Goal: Transaction & Acquisition: Purchase product/service

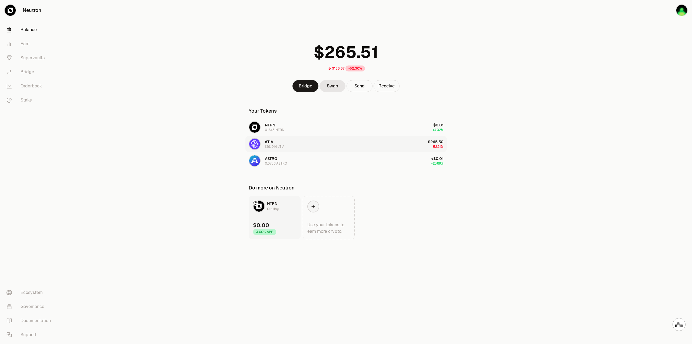
click at [316, 147] on button "dTIA 139.1914 dTIA $265.50 -52.31%" at bounding box center [345, 144] width 201 height 16
click at [328, 85] on link "Swap" at bounding box center [333, 86] width 26 height 12
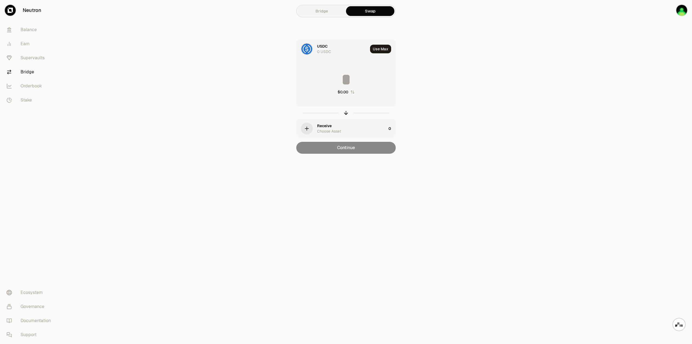
click at [317, 48] on div "USDC" at bounding box center [322, 46] width 11 height 5
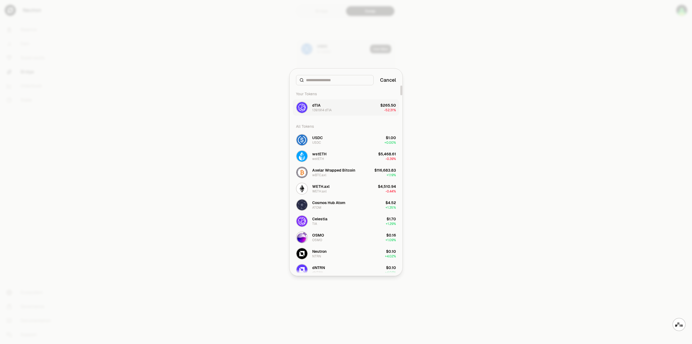
click at [342, 107] on button "dTIA 139.1914 dTIA $265.50 -52.31%" at bounding box center [346, 107] width 107 height 16
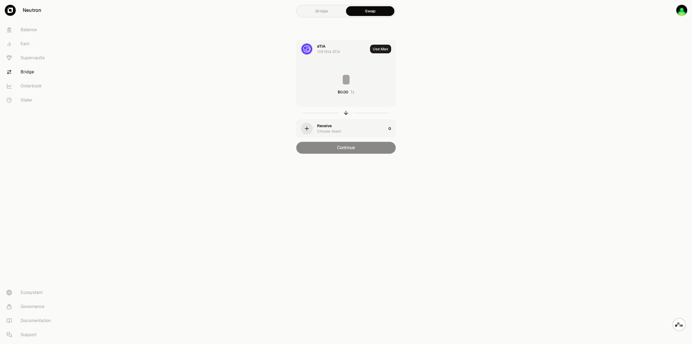
click at [317, 126] on div "Receive" at bounding box center [324, 125] width 15 height 5
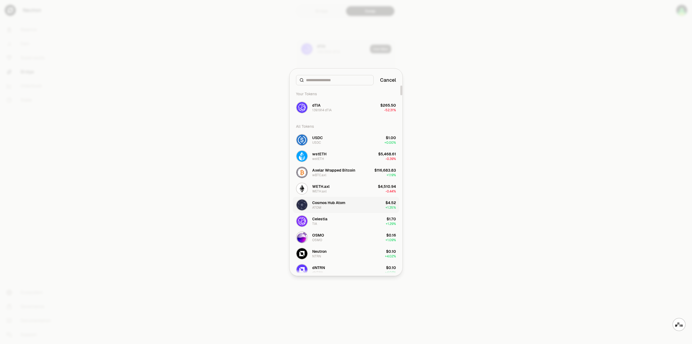
click at [323, 205] on div "Cosmos Hub Atom" at bounding box center [328, 202] width 33 height 5
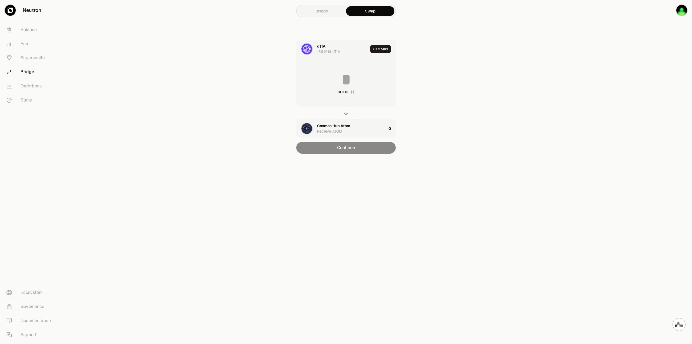
click at [343, 77] on input at bounding box center [346, 79] width 99 height 16
click at [324, 127] on div "Cosmos Hub Atom" at bounding box center [333, 125] width 33 height 5
click at [323, 79] on div "Cosmos Hub Atom" at bounding box center [333, 76] width 33 height 5
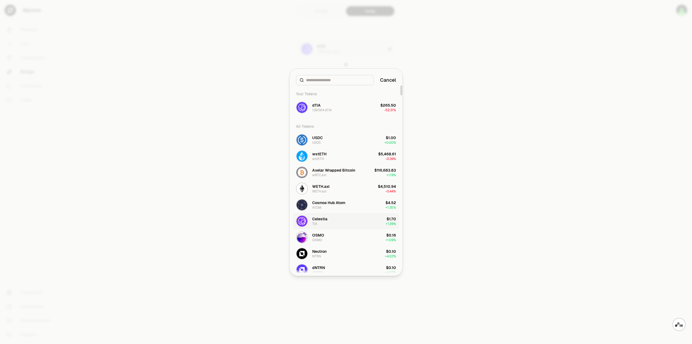
click at [318, 223] on div "[PERSON_NAME]" at bounding box center [319, 221] width 15 height 10
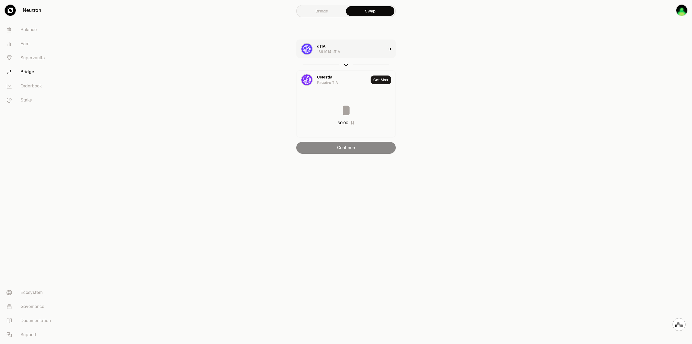
click at [381, 49] on div "dTIA 139.1914 dTIA" at bounding box center [351, 49] width 69 height 11
click at [347, 79] on input at bounding box center [346, 79] width 99 height 16
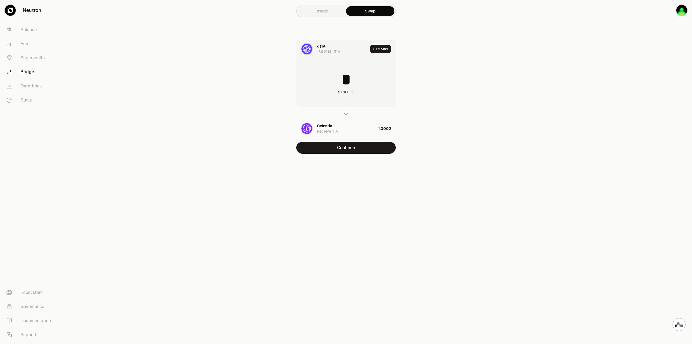
drag, startPoint x: 351, startPoint y: 77, endPoint x: 337, endPoint y: 79, distance: 14.8
click at [337, 79] on input "*" at bounding box center [346, 79] width 99 height 16
drag, startPoint x: 366, startPoint y: 82, endPoint x: 329, endPoint y: 83, distance: 36.5
click at [329, 83] on input "***" at bounding box center [346, 79] width 99 height 16
type input "**"
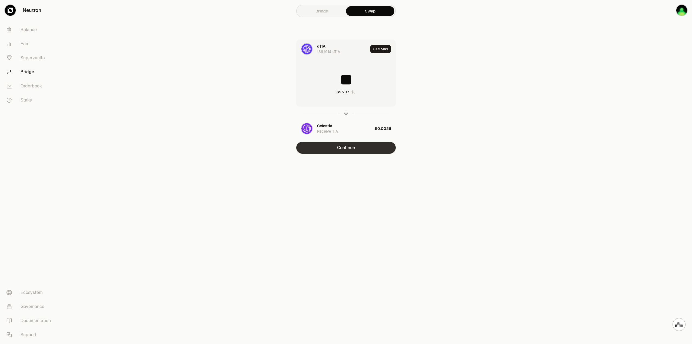
click at [343, 146] on button "Continue" at bounding box center [345, 148] width 99 height 12
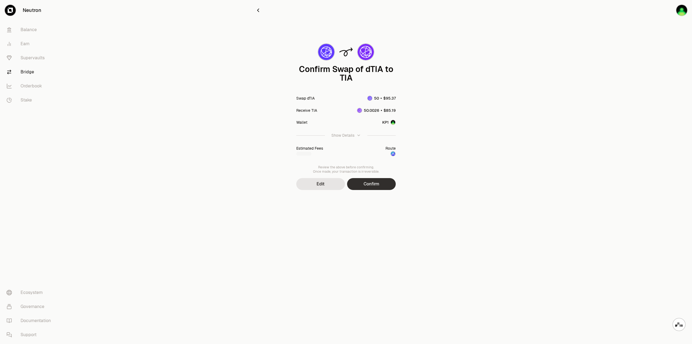
click at [368, 183] on button "Confirm" at bounding box center [371, 184] width 49 height 12
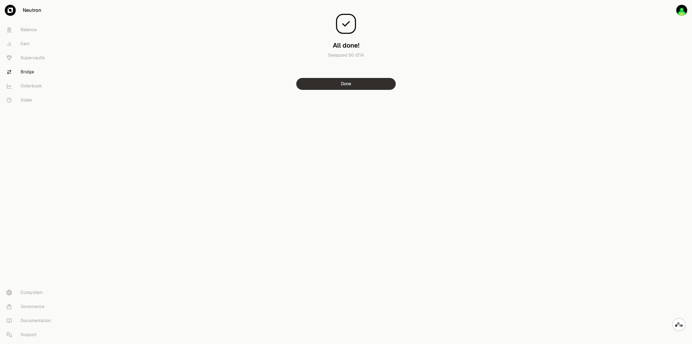
click at [357, 84] on button "Done" at bounding box center [345, 84] width 99 height 12
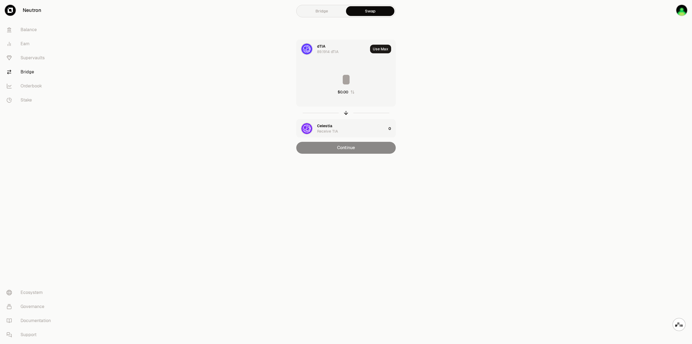
drag, startPoint x: 352, startPoint y: 78, endPoint x: 332, endPoint y: 82, distance: 19.8
click at [332, 82] on input at bounding box center [346, 79] width 99 height 16
type input "**"
click at [366, 147] on button "Continue" at bounding box center [345, 148] width 99 height 12
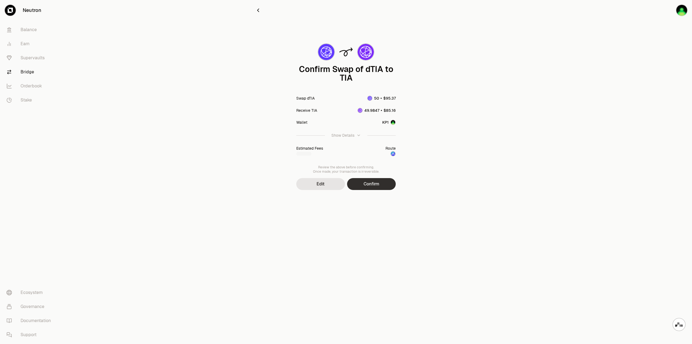
click at [371, 186] on button "Confirm" at bounding box center [371, 184] width 49 height 12
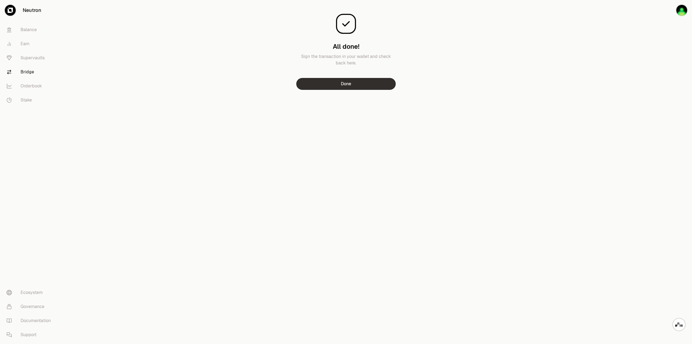
click at [366, 81] on button "Done" at bounding box center [345, 84] width 99 height 12
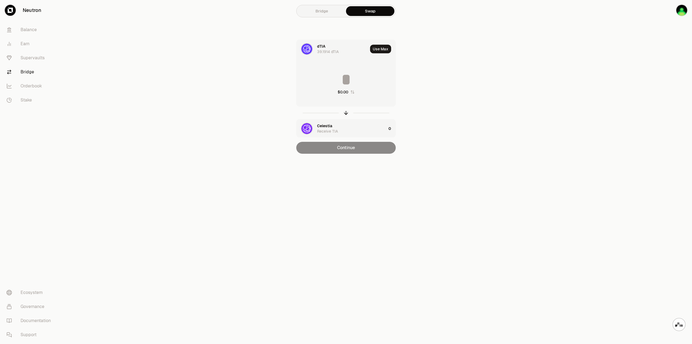
drag, startPoint x: 345, startPoint y: 113, endPoint x: 321, endPoint y: 43, distance: 74.3
click at [316, 72] on div "dTIA 39.1914 dTIA Use Max $0.00 Celestia Receive TIA 0" at bounding box center [345, 88] width 99 height 98
click at [321, 13] on link "Bridge" at bounding box center [322, 11] width 48 height 10
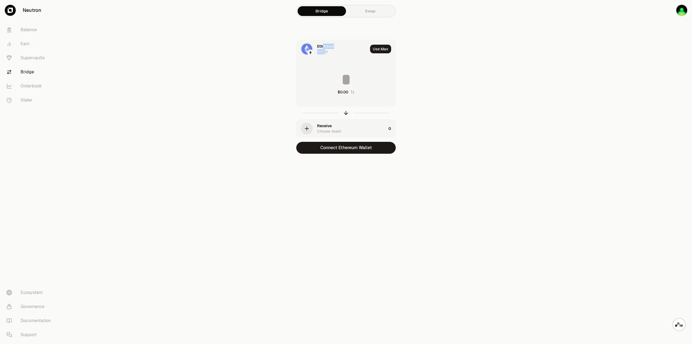
click at [324, 49] on div "Ethereum 0 ETH" at bounding box center [342, 49] width 51 height 11
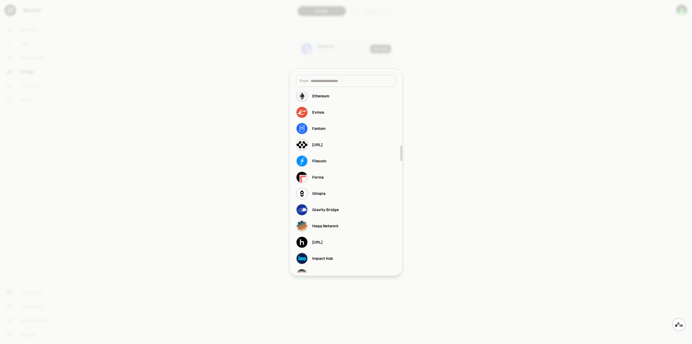
scroll to position [622, 0]
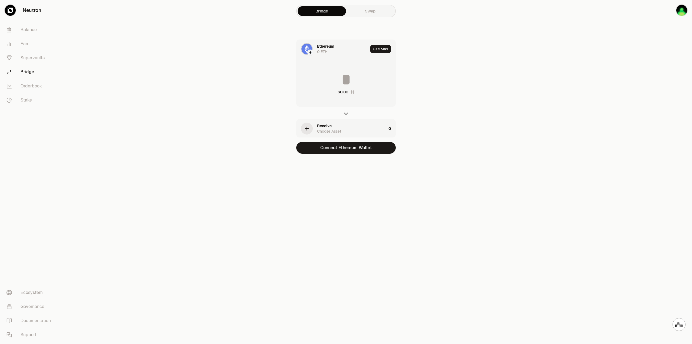
click at [324, 52] on div "0 ETH" at bounding box center [322, 51] width 11 height 5
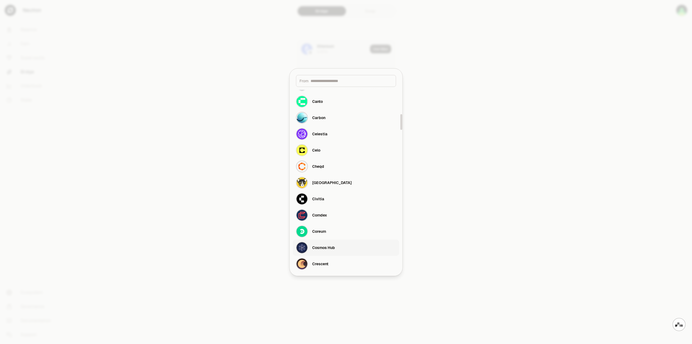
scroll to position [270, 0]
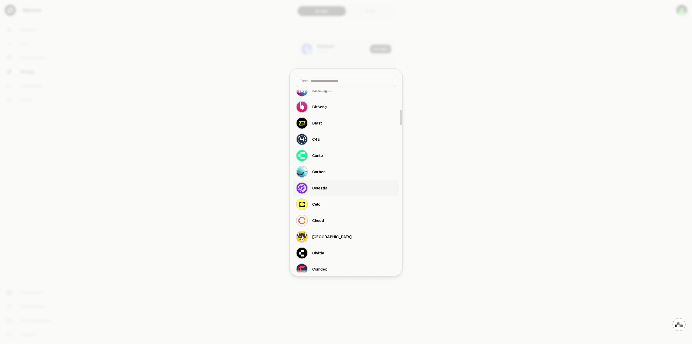
click at [330, 186] on button "Celestia" at bounding box center [346, 188] width 107 height 16
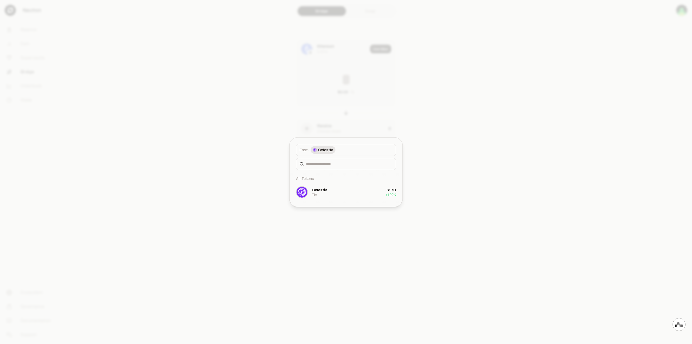
click at [439, 117] on div at bounding box center [346, 172] width 692 height 344
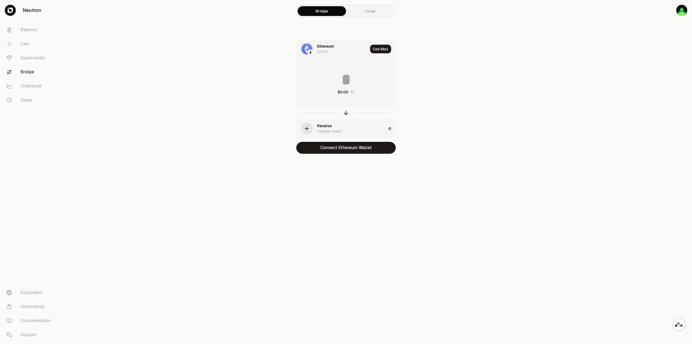
click at [239, 72] on main "Bridge Swap Ethereum 0 ETH Use Max $0.00 Receive Choose Asset 0 Connect Ethereu…" at bounding box center [377, 87] width 632 height 175
